Goal: Task Accomplishment & Management: Complete application form

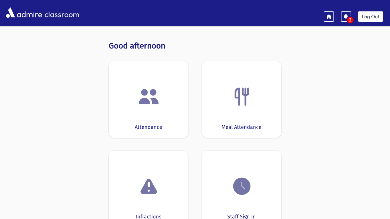
click at [135, 113] on div "Attendance" at bounding box center [148, 99] width 79 height 77
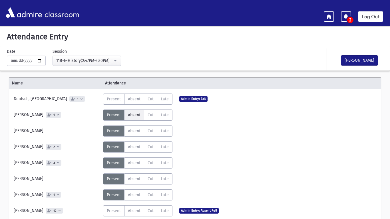
click at [130, 118] on label "Absent A" at bounding box center [134, 114] width 20 height 11
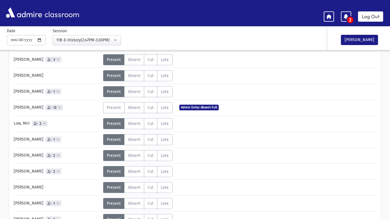
scroll to position [104, 0]
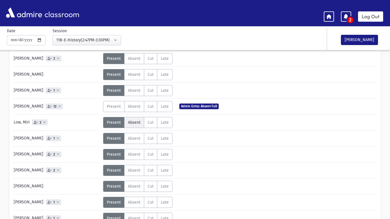
click at [135, 124] on span "Absent" at bounding box center [134, 122] width 13 height 5
click at [134, 137] on span "Absent" at bounding box center [134, 138] width 13 height 5
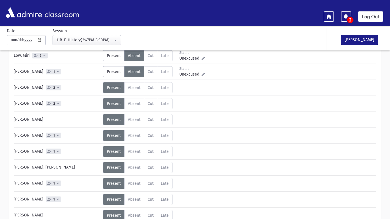
scroll to position [175, 0]
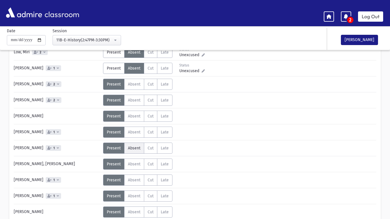
click at [129, 147] on span "Absent" at bounding box center [134, 148] width 13 height 5
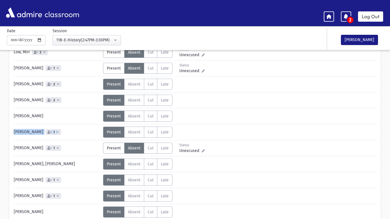
drag, startPoint x: 386, startPoint y: 115, endPoint x: 389, endPoint y: 141, distance: 25.4
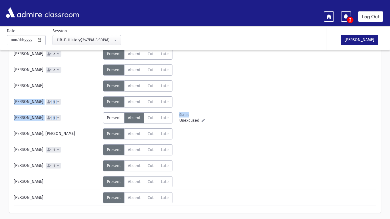
scroll to position [224, 0]
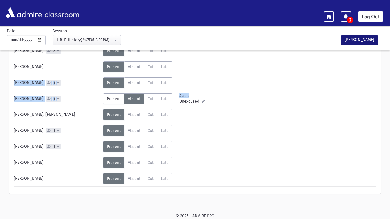
click at [368, 36] on button "[PERSON_NAME]" at bounding box center [358, 40] width 37 height 10
click at [368, 15] on link "Log Out" at bounding box center [370, 16] width 25 height 10
